Goal: Task Accomplishment & Management: Manage account settings

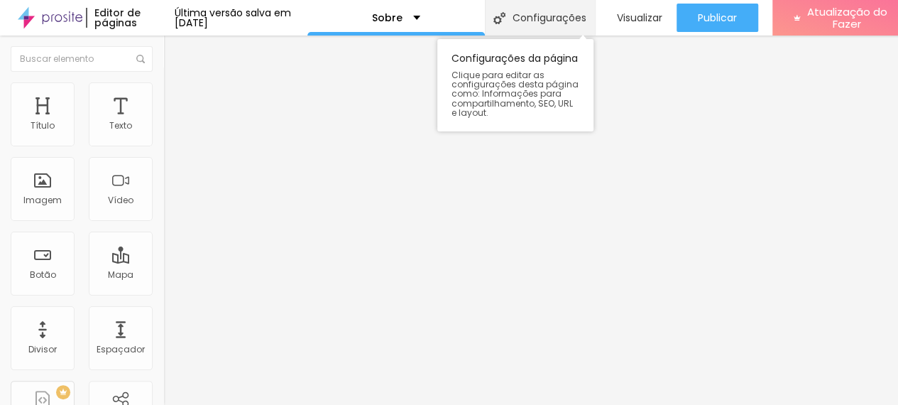
click at [567, 23] on font "Configurações" at bounding box center [550, 18] width 74 height 14
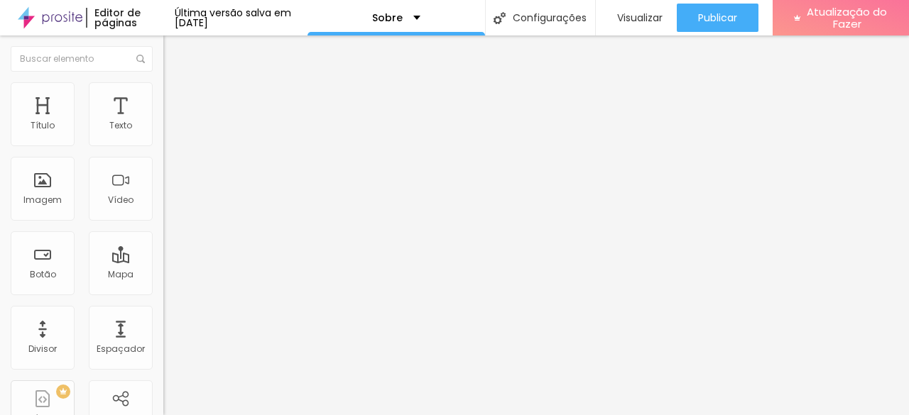
drag, startPoint x: 376, startPoint y: 207, endPoint x: 330, endPoint y: 207, distance: 45.5
type input "/fotos"
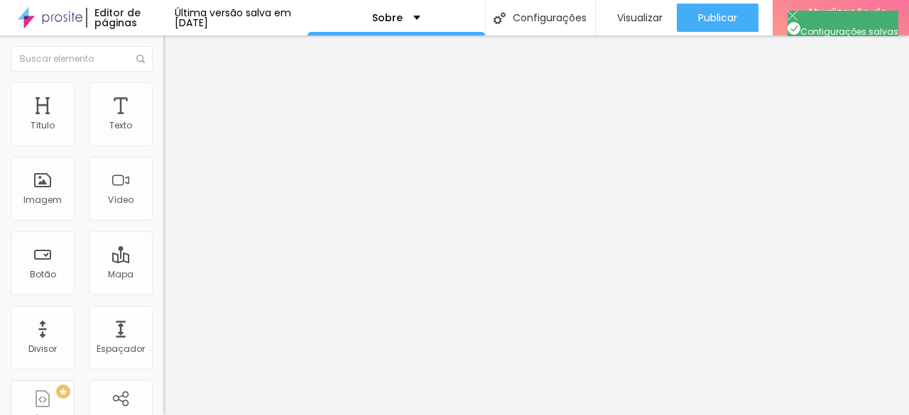
drag, startPoint x: 345, startPoint y: 137, endPoint x: 268, endPoint y: 144, distance: 77.0
type input "tatianecarvalho"
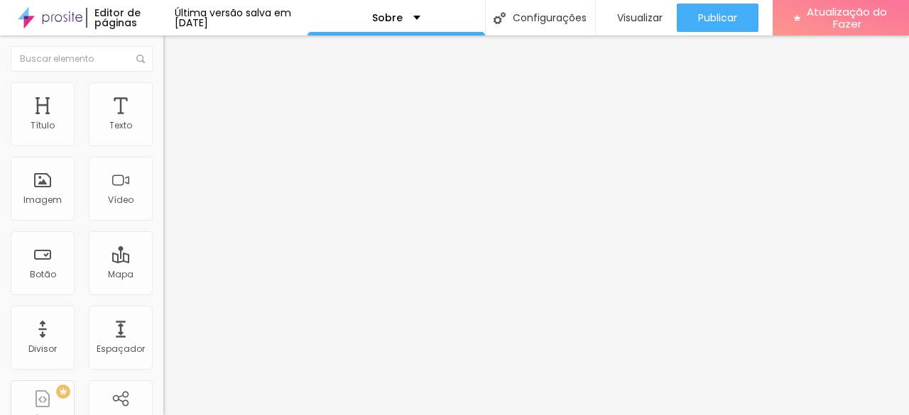
scroll to position [197, 0]
drag, startPoint x: 325, startPoint y: 202, endPoint x: 604, endPoint y: 202, distance: 279.1
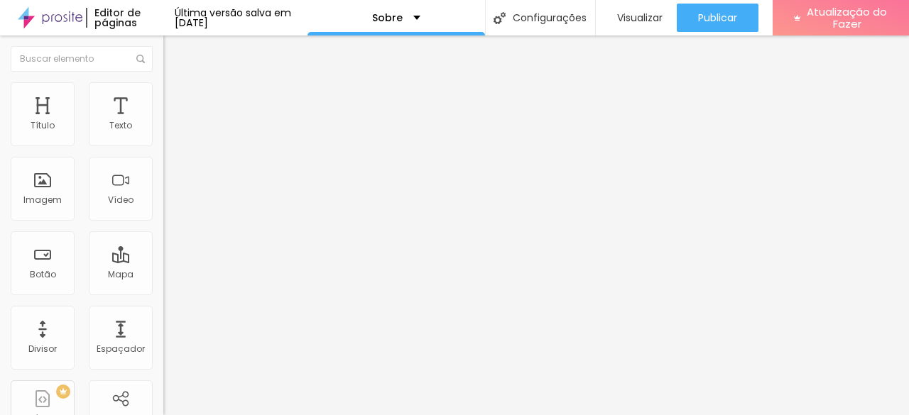
drag, startPoint x: 641, startPoint y: 276, endPoint x: 202, endPoint y: 273, distance: 439.6
paste textarea "Sou a [PERSON_NAME], fotógrafa de famílias. [PERSON_NAME] missão é transformar …"
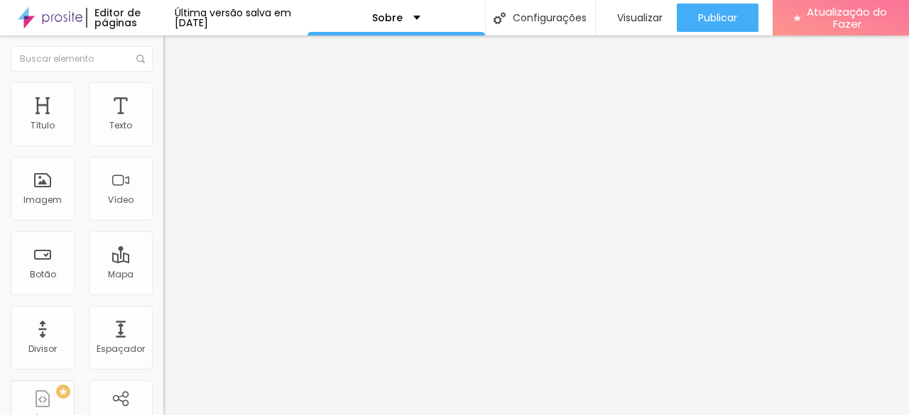
type textarea "Sou a [PERSON_NAME], fotógrafa de famílias. [PERSON_NAME] missão é transformar …"
drag, startPoint x: 406, startPoint y: 205, endPoint x: 579, endPoint y: 205, distance: 172.6
type input "Sobre - [PERSON_NAME]"
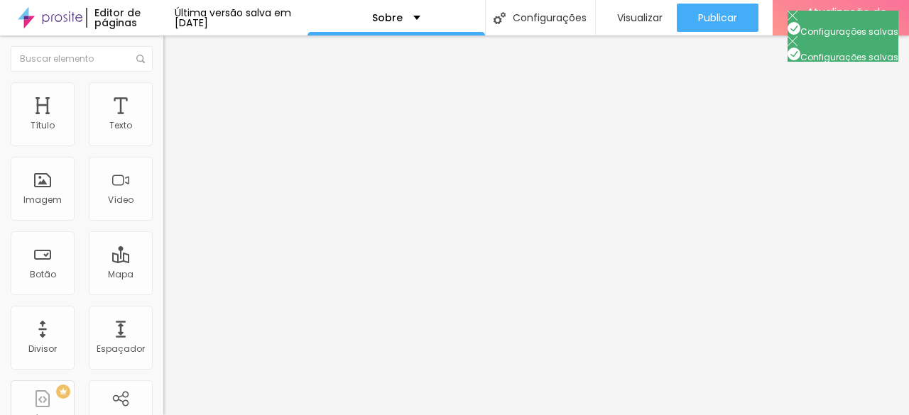
scroll to position [192, 0]
drag, startPoint x: 630, startPoint y: 170, endPoint x: 146, endPoint y: 155, distance: 484.6
paste textarea "Sou a [PERSON_NAME], fotógrafa de famílias. [PERSON_NAME] missão é transformar …"
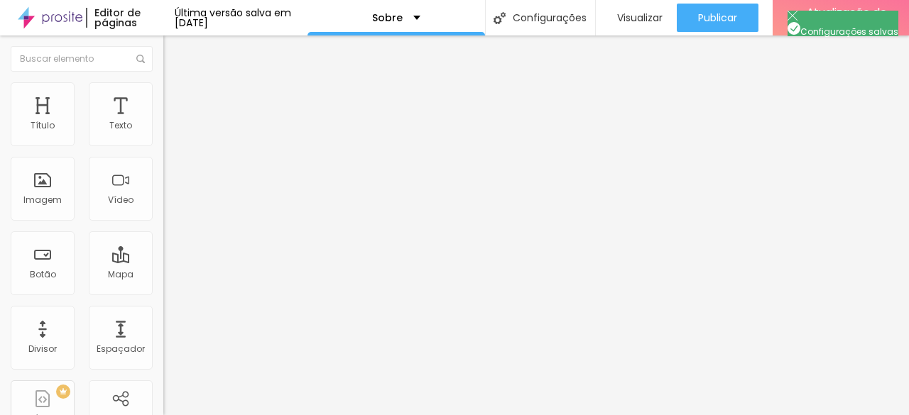
scroll to position [209, 0]
type textarea "Sou a [PERSON_NAME], fotógrafa de famílias. [PERSON_NAME] missão é transformar …"
drag, startPoint x: 351, startPoint y: 93, endPoint x: 666, endPoint y: 96, distance: 315.3
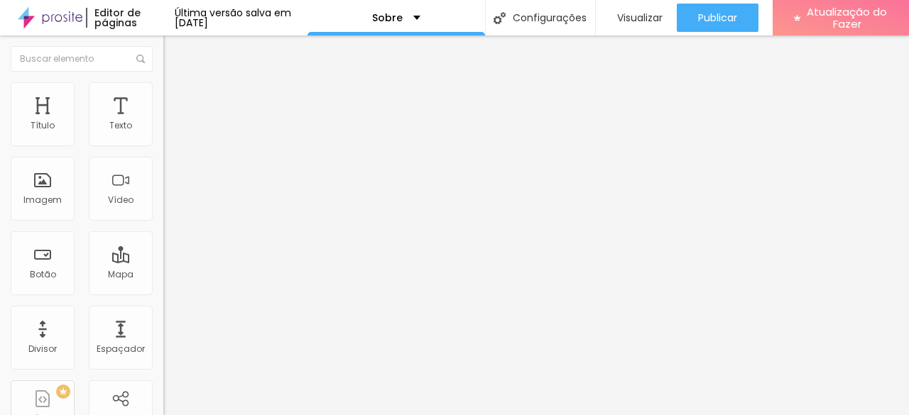
scroll to position [13, 0]
type input "Sobre"
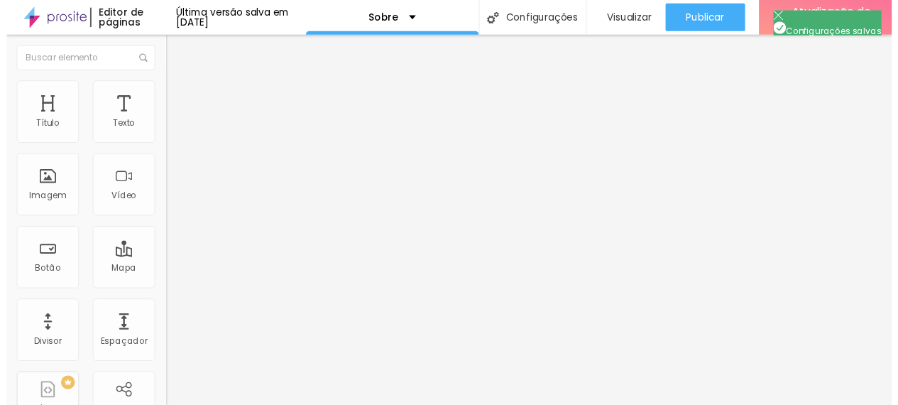
scroll to position [0, 0]
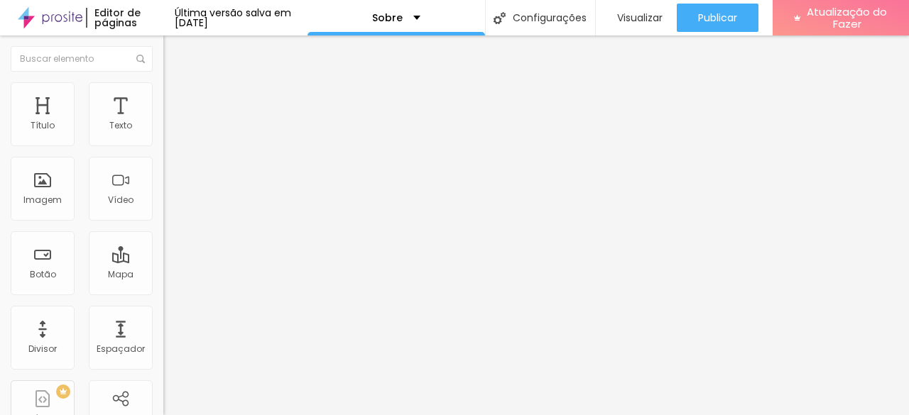
drag, startPoint x: 408, startPoint y: 212, endPoint x: 277, endPoint y: 187, distance: 133.9
